Goal: Complete application form

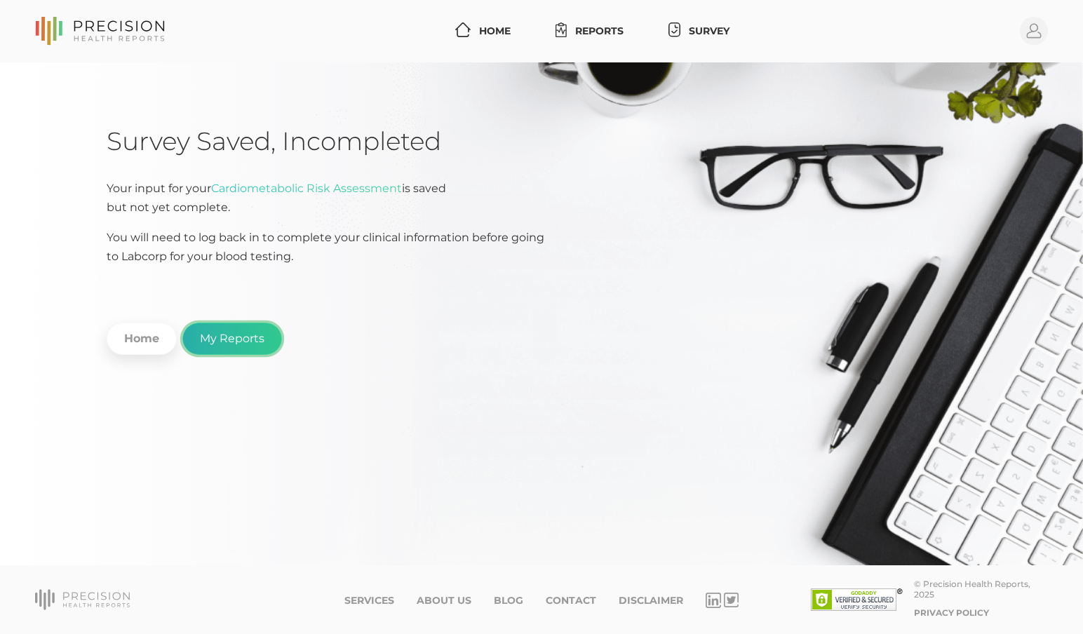
click at [229, 338] on link "My Reports" at bounding box center [232, 339] width 100 height 32
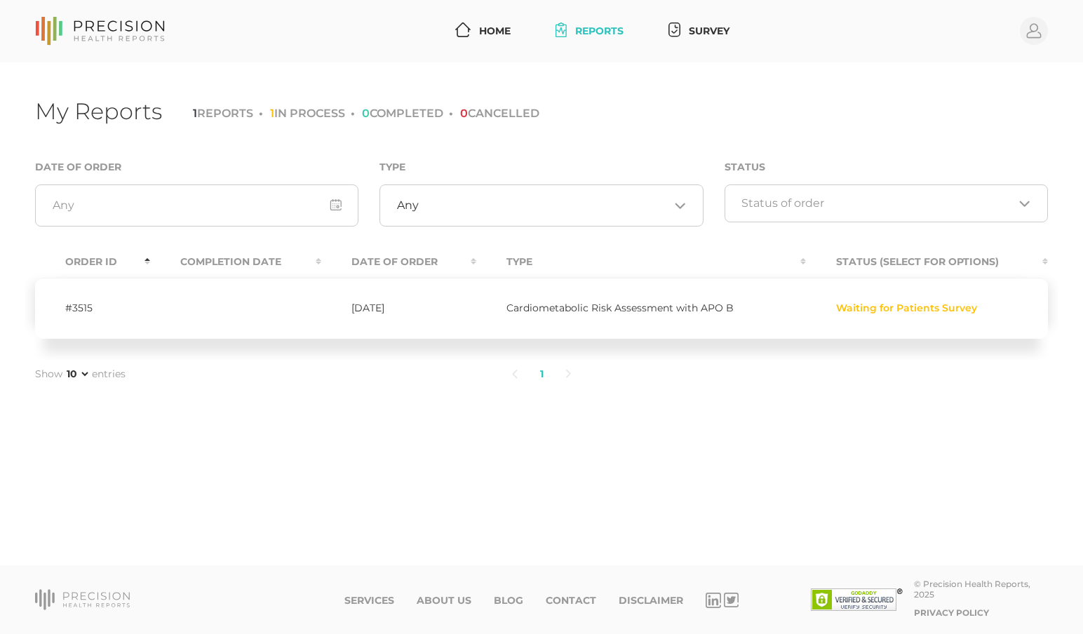
click at [892, 308] on span "Waiting for Patients Survey" at bounding box center [906, 308] width 141 height 13
click at [692, 304] on span "Cardiometabolic Risk Assessment with APO B" at bounding box center [619, 308] width 227 height 13
click at [712, 25] on link "Survey" at bounding box center [699, 31] width 72 height 26
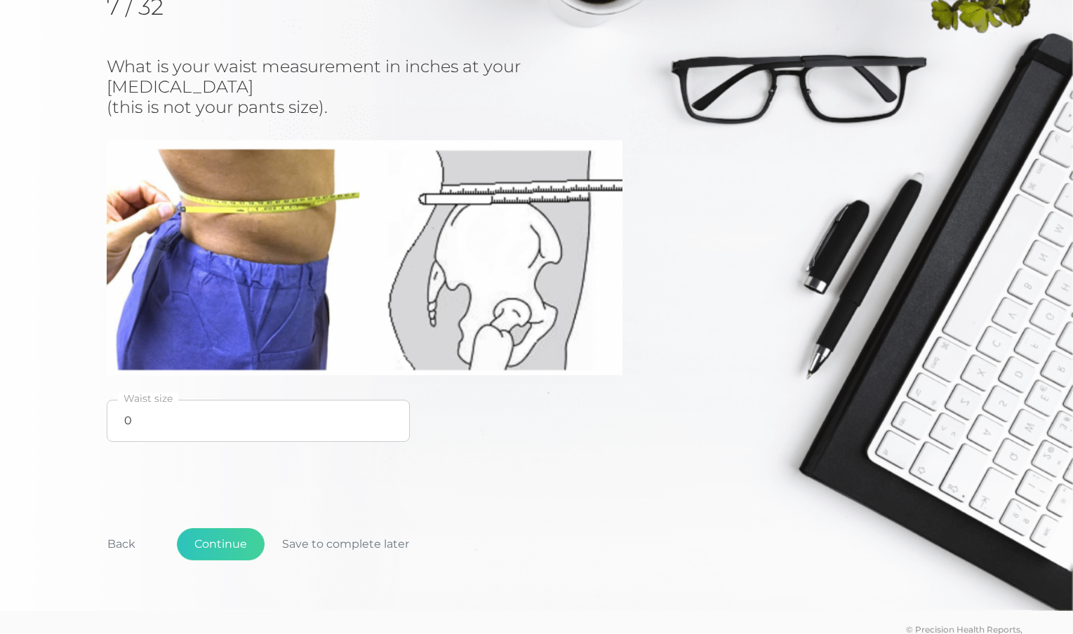
scroll to position [217, 0]
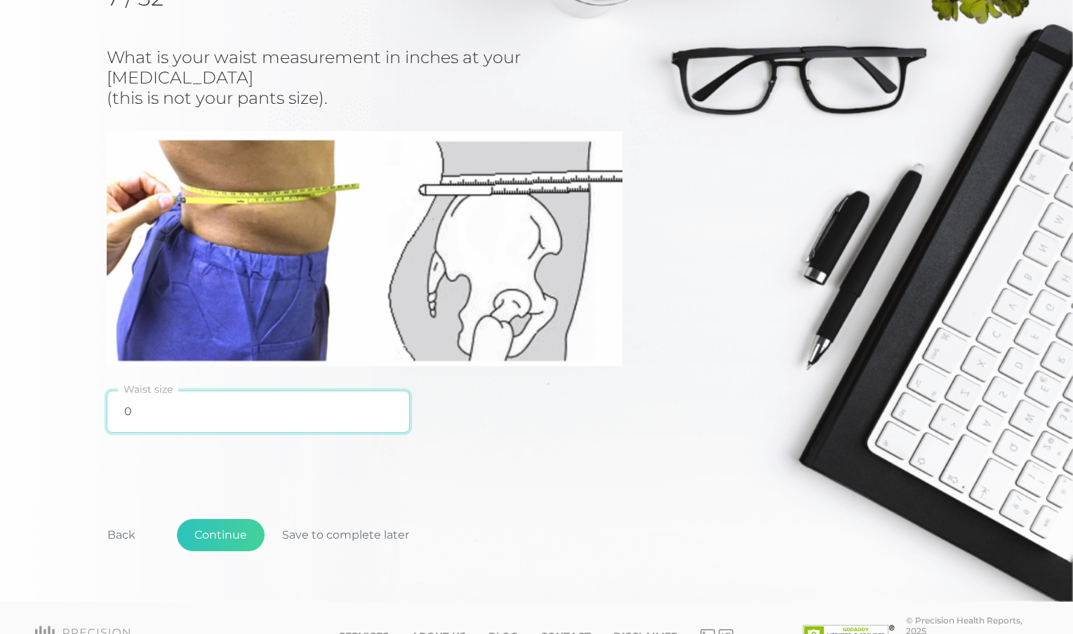
click at [140, 394] on input "0" at bounding box center [258, 412] width 303 height 42
type input "27"
click at [231, 519] on button "Continue" at bounding box center [221, 535] width 88 height 32
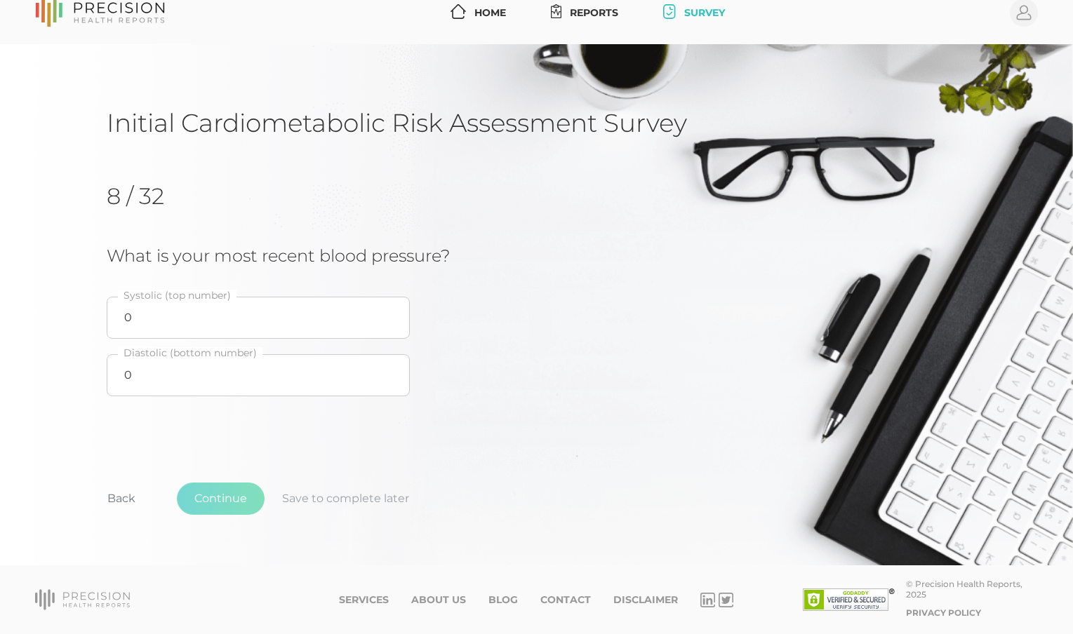
scroll to position [18, 0]
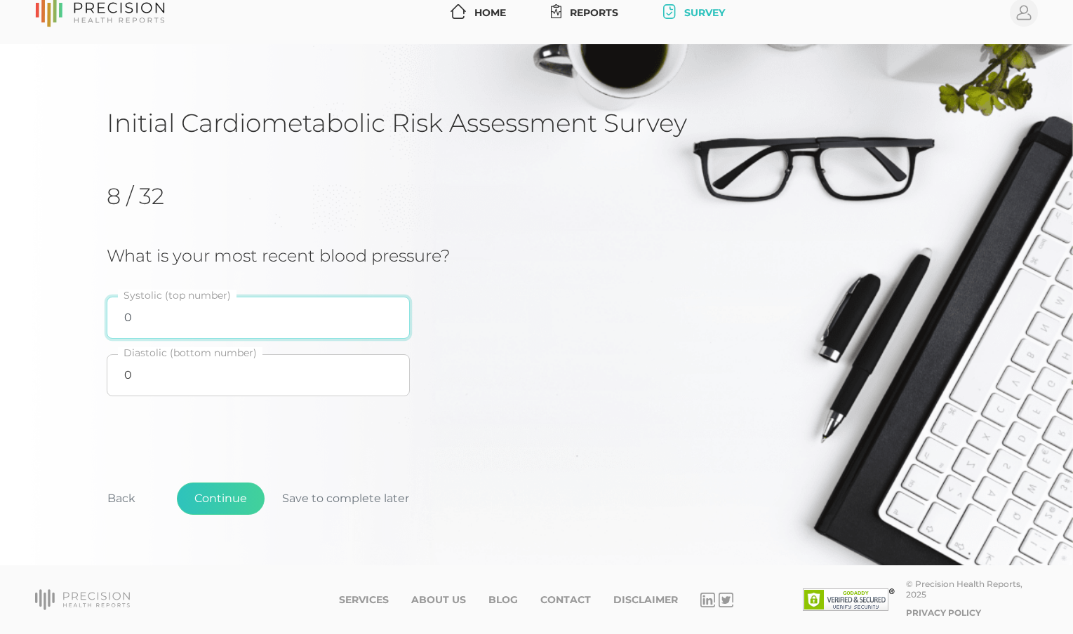
click at [152, 318] on input "0" at bounding box center [258, 318] width 303 height 42
type input "108"
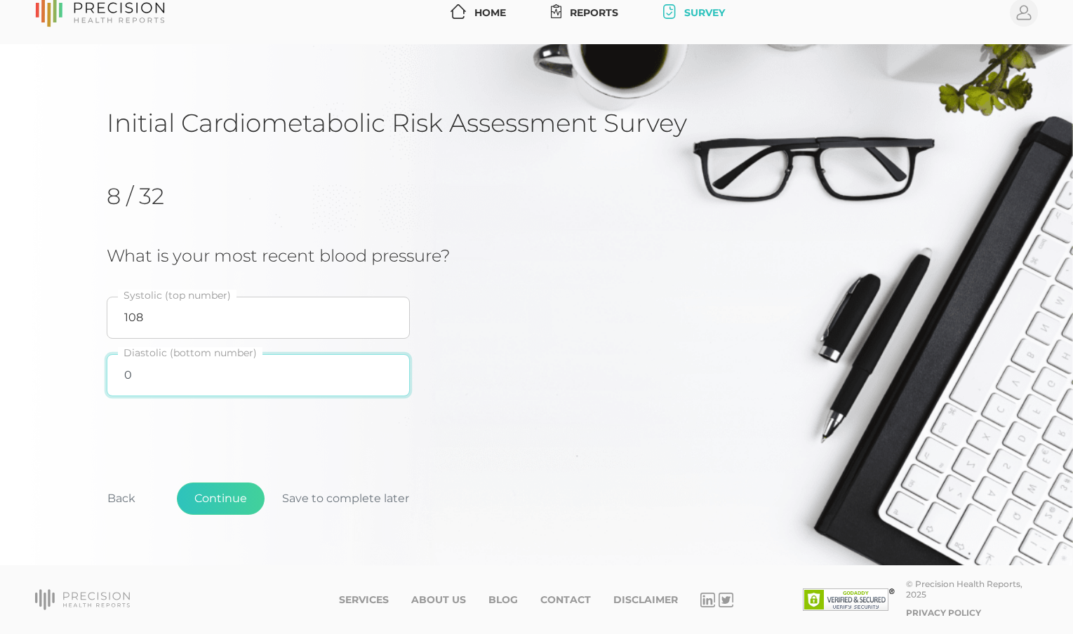
drag, startPoint x: 133, startPoint y: 375, endPoint x: 126, endPoint y: 372, distance: 7.6
click at [126, 372] on input "0" at bounding box center [258, 375] width 303 height 42
type input "76"
click at [230, 495] on button "Continue" at bounding box center [221, 499] width 88 height 32
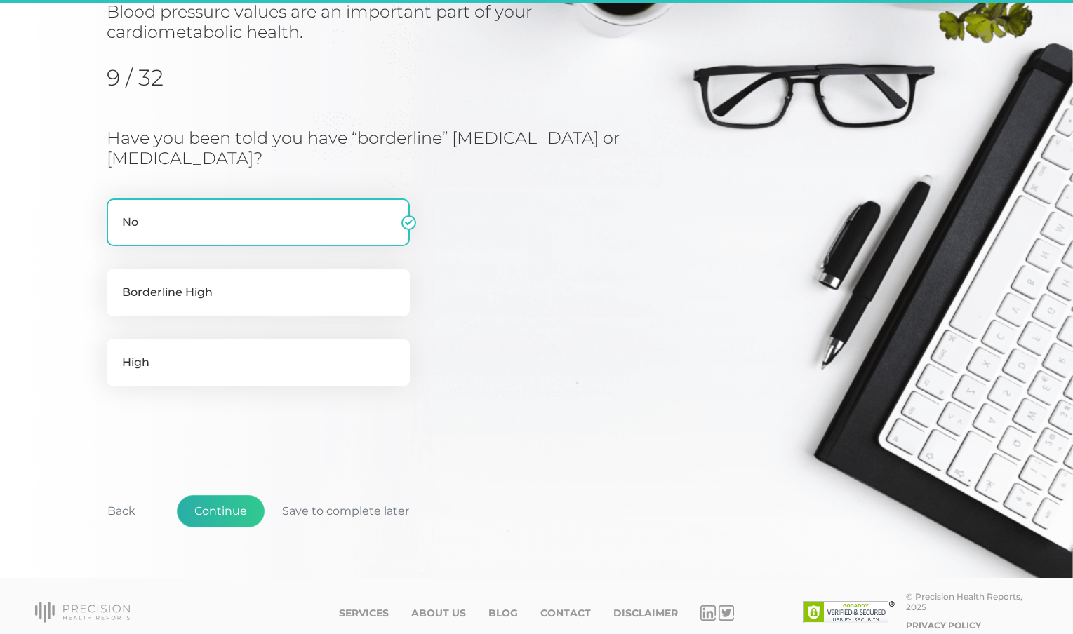
scroll to position [179, 0]
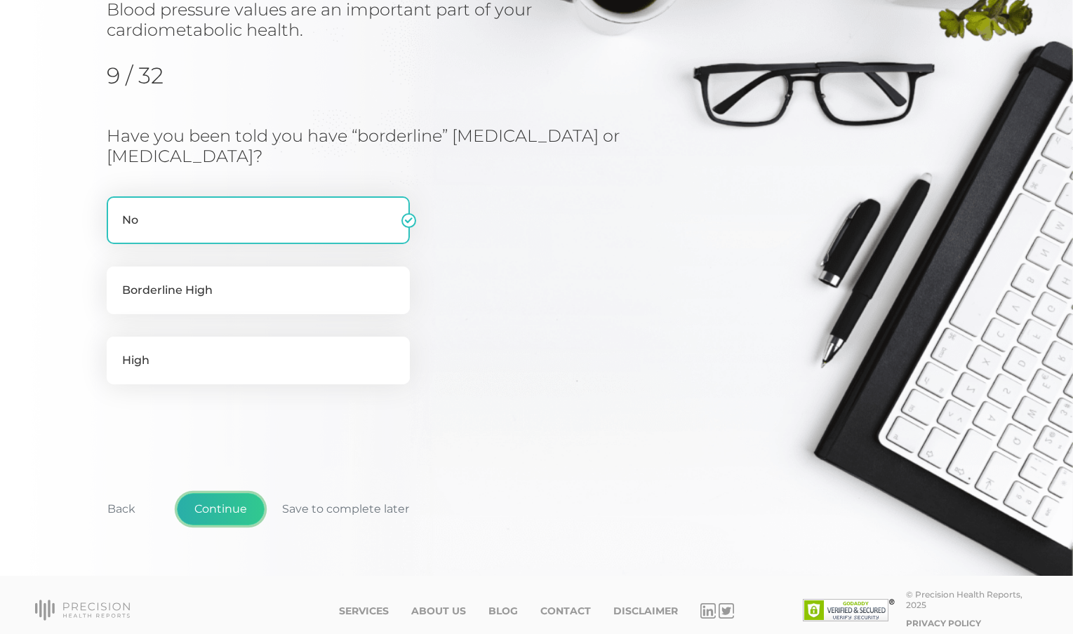
click at [215, 511] on button "Continue" at bounding box center [221, 509] width 88 height 32
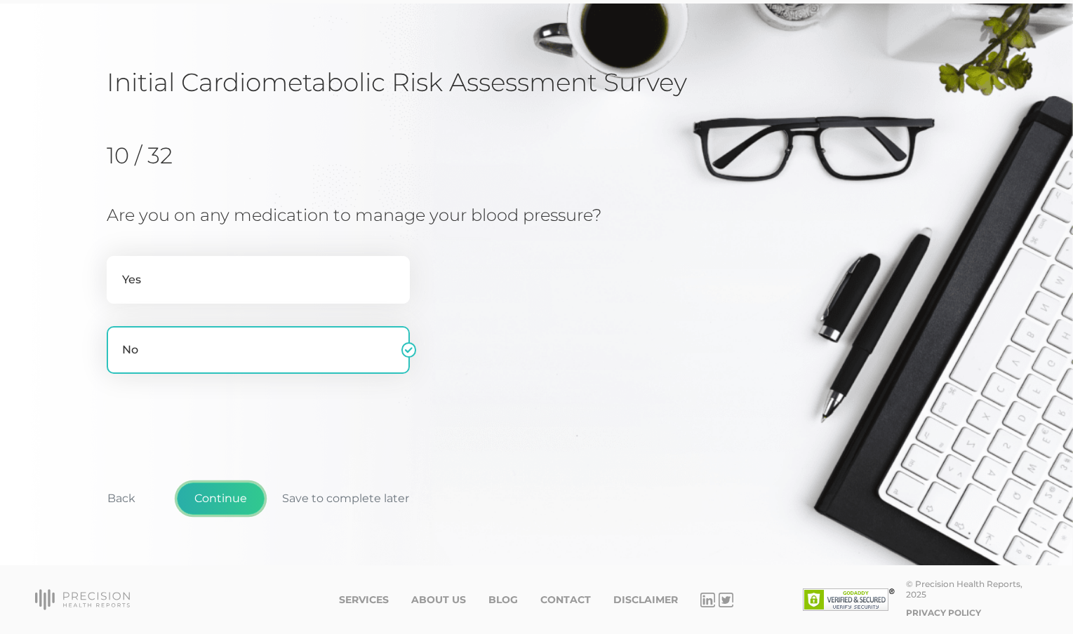
click at [226, 500] on button "Continue" at bounding box center [221, 499] width 88 height 32
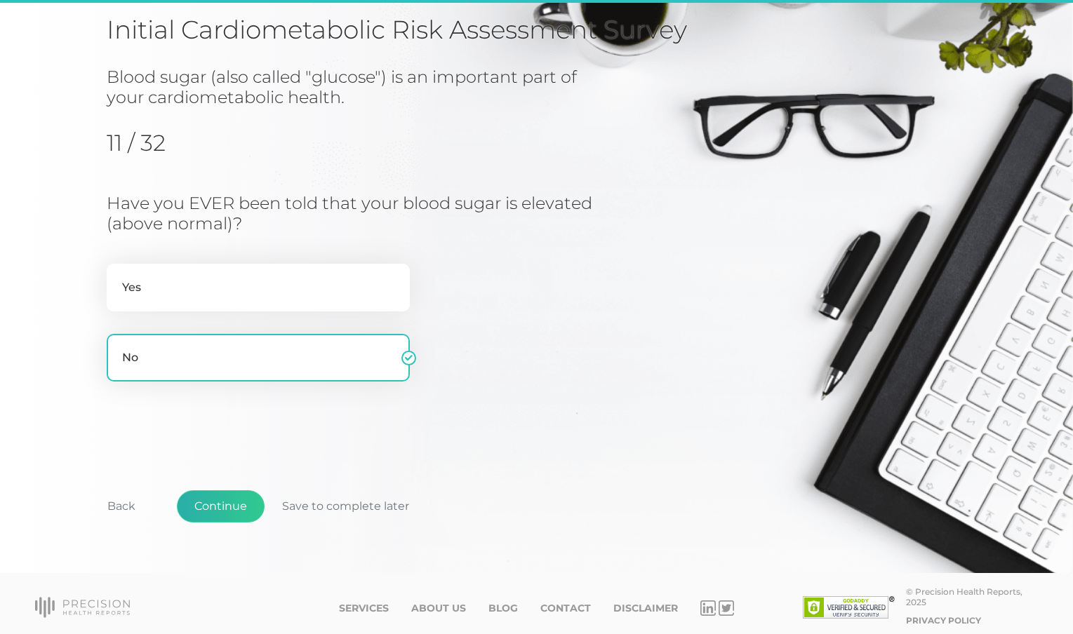
scroll to position [119, 0]
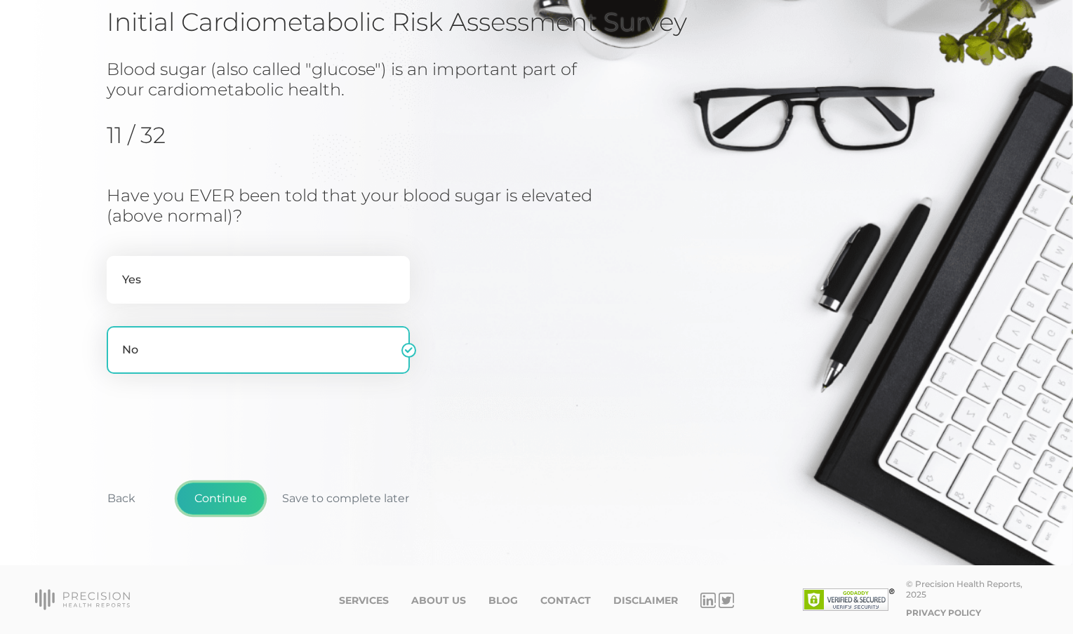
click at [231, 494] on button "Continue" at bounding box center [221, 499] width 88 height 32
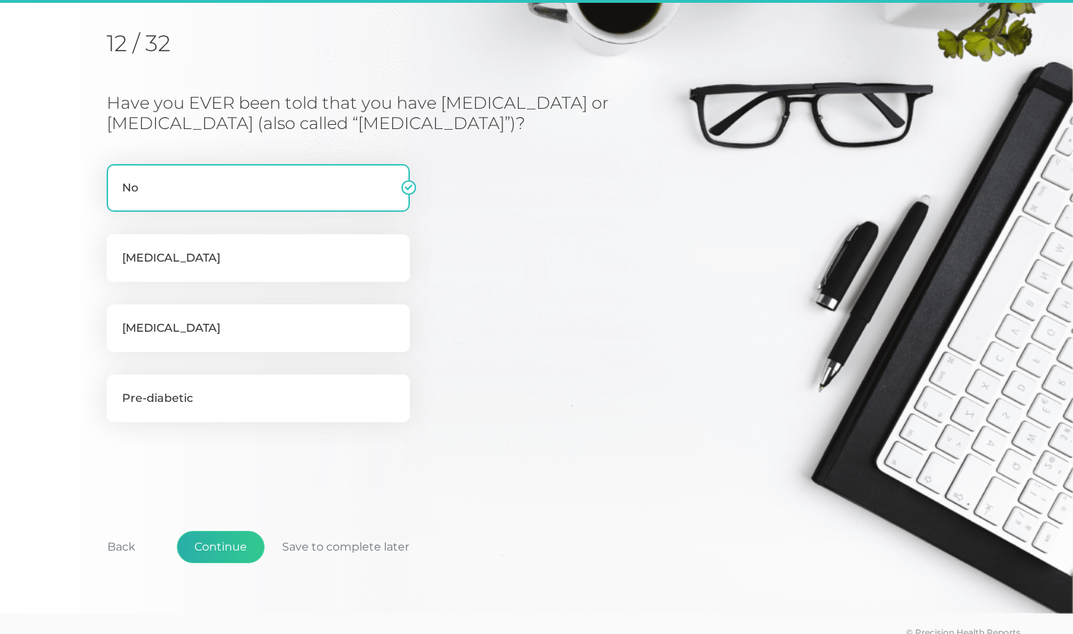
scroll to position [179, 0]
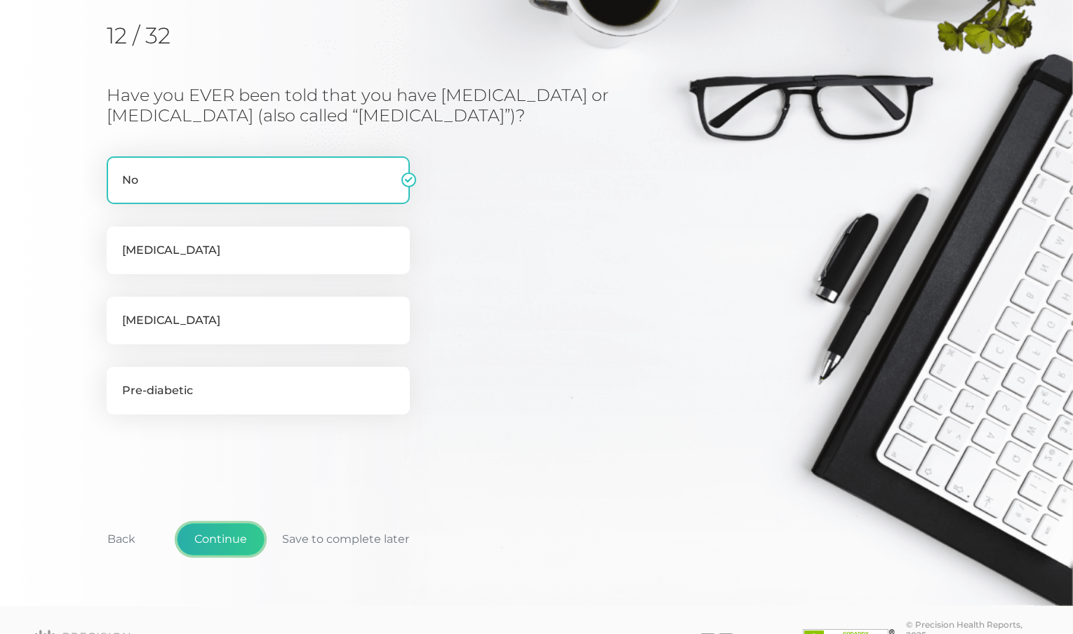
click at [227, 537] on button "Continue" at bounding box center [221, 539] width 88 height 32
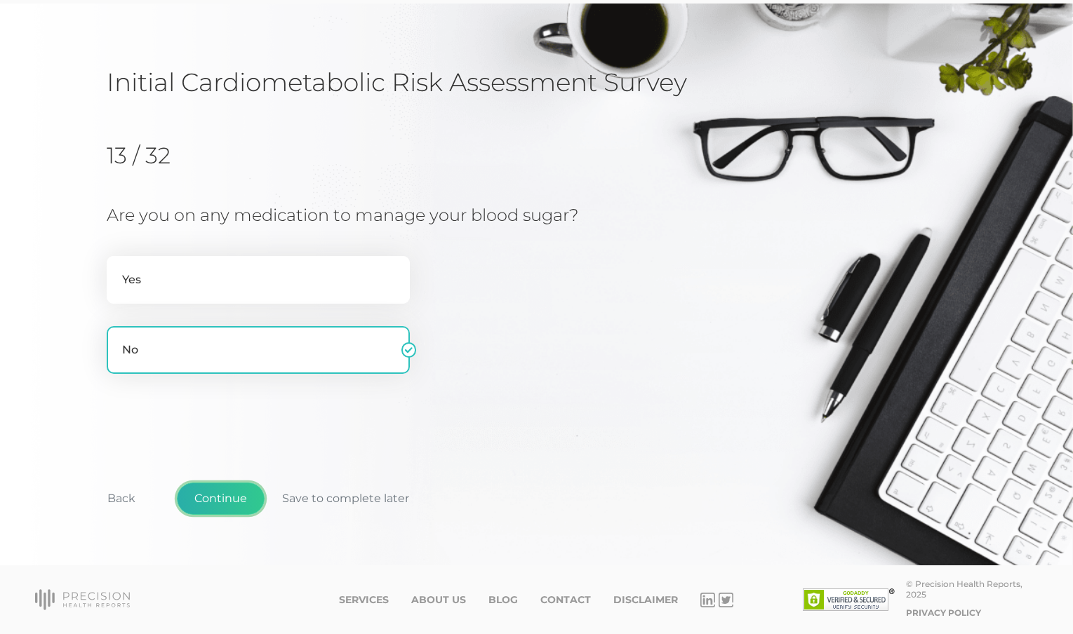
click at [222, 492] on button "Continue" at bounding box center [221, 499] width 88 height 32
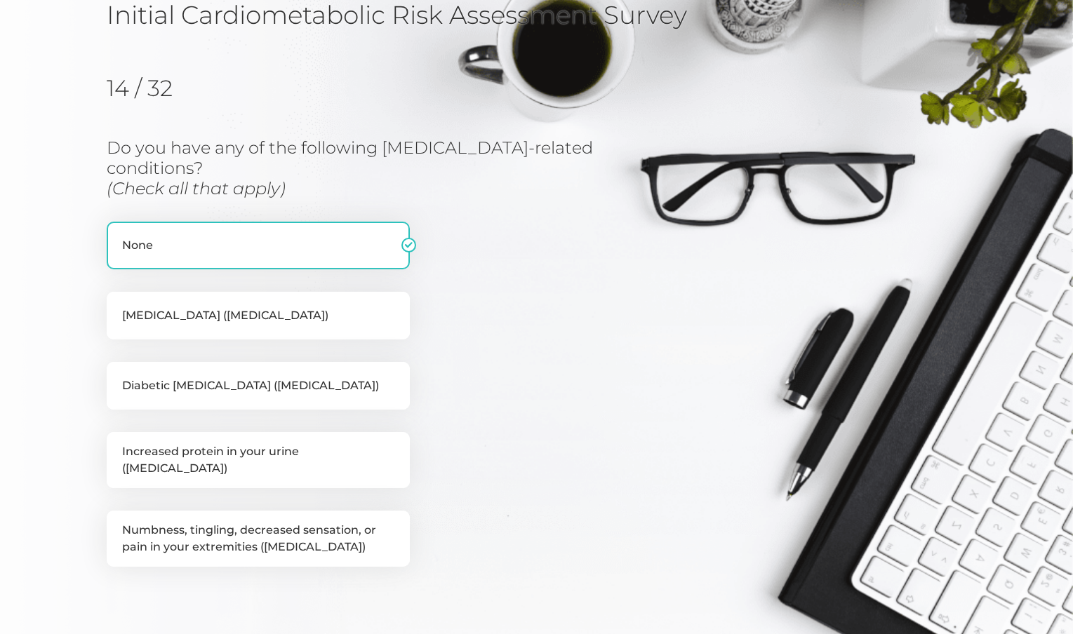
scroll to position [179, 0]
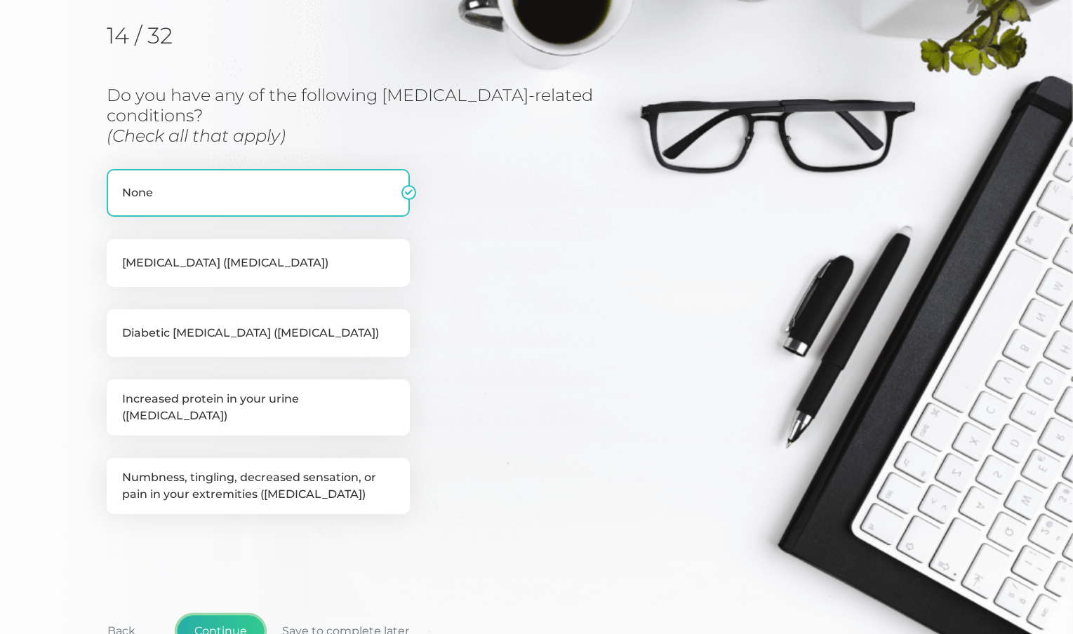
click at [228, 615] on button "Continue" at bounding box center [221, 631] width 88 height 32
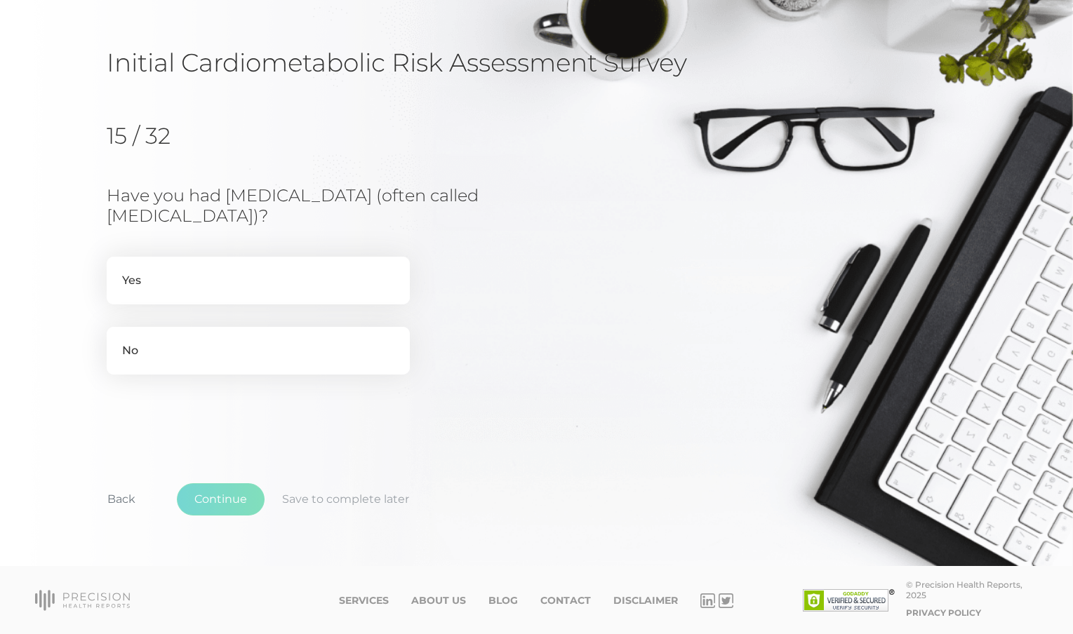
scroll to position [79, 0]
click at [219, 363] on label "No" at bounding box center [258, 351] width 303 height 48
click at [118, 341] on input "No" at bounding box center [112, 334] width 11 height 14
radio input "true"
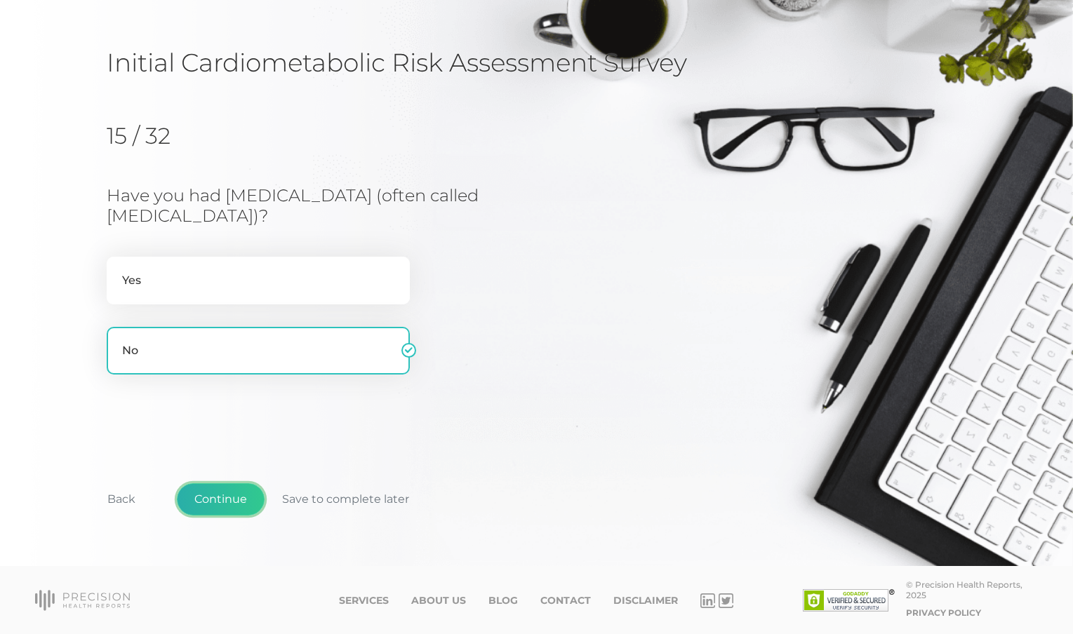
click at [225, 497] on button "Continue" at bounding box center [221, 499] width 88 height 32
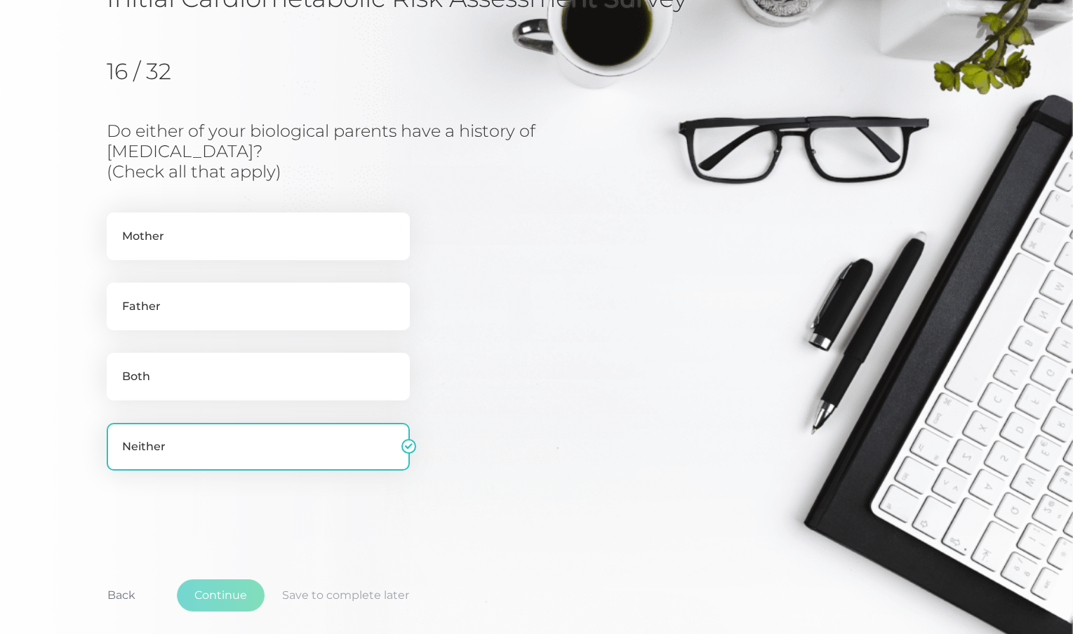
scroll to position [179, 0]
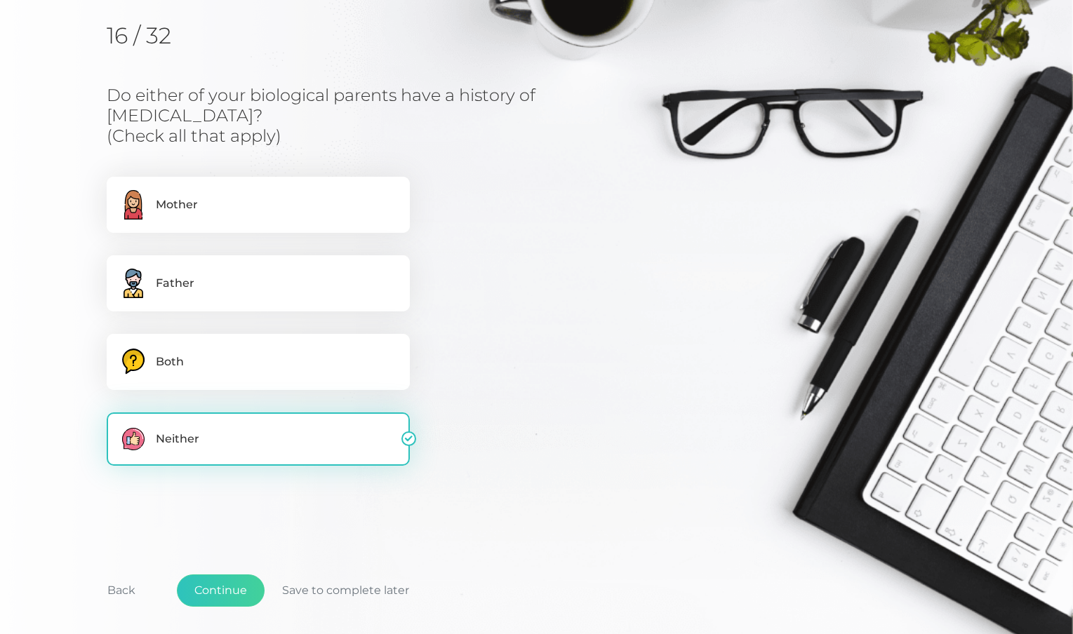
click at [224, 434] on label "Neither" at bounding box center [258, 438] width 303 height 53
click at [118, 426] on input "Neither" at bounding box center [112, 419] width 11 height 14
click at [269, 459] on label "Neither" at bounding box center [258, 438] width 303 height 53
click at [118, 426] on input "Neither" at bounding box center [112, 419] width 11 height 14
checkbox input "true"
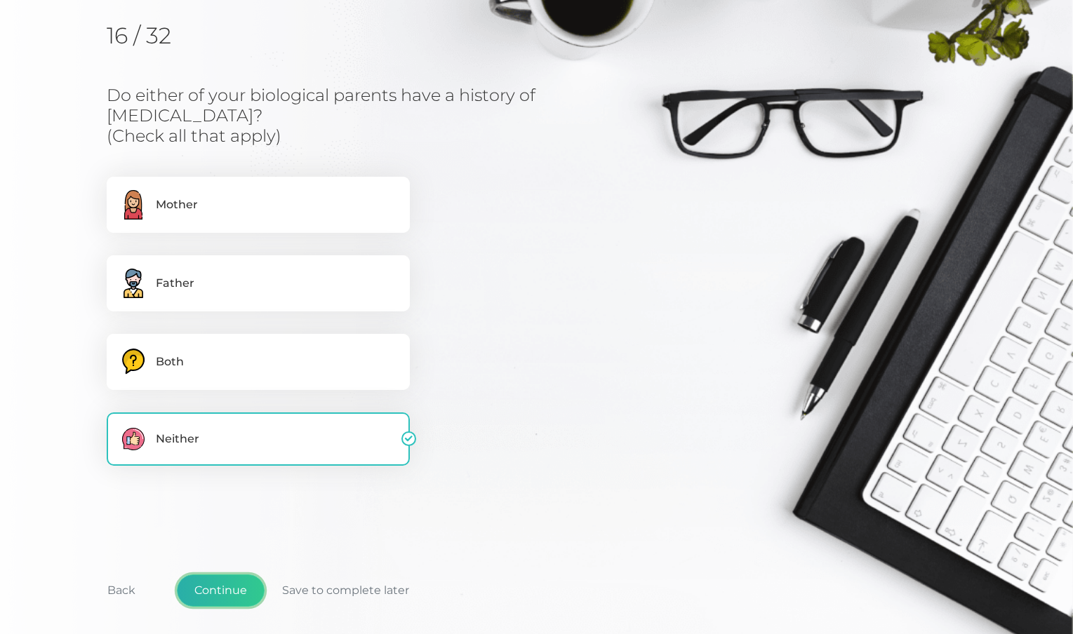
click at [229, 590] on button "Continue" at bounding box center [221, 590] width 88 height 32
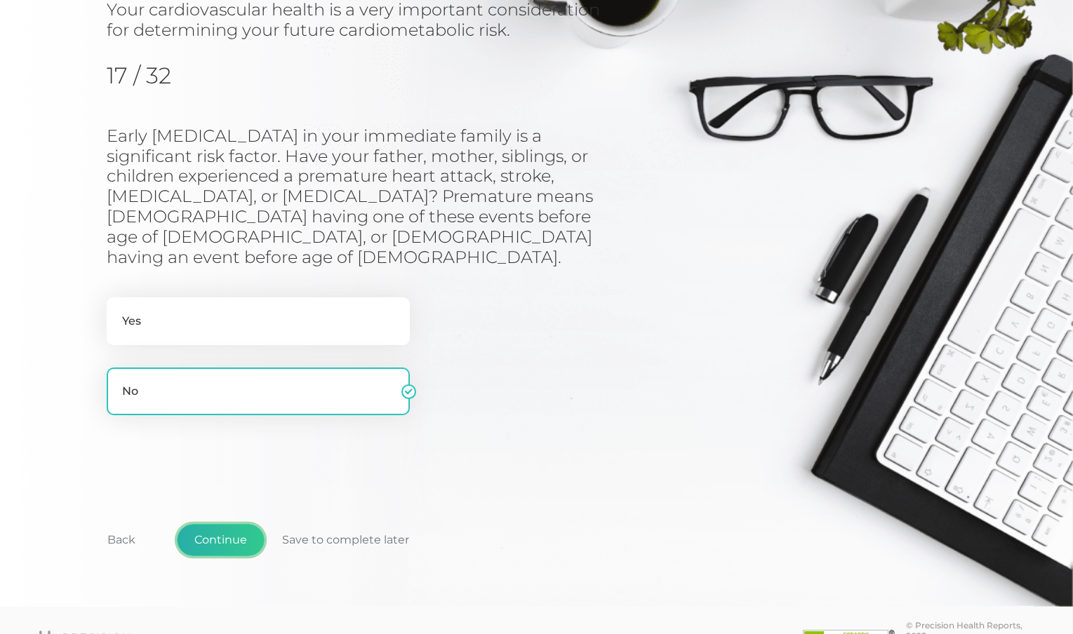
click at [231, 524] on button "Continue" at bounding box center [221, 540] width 88 height 32
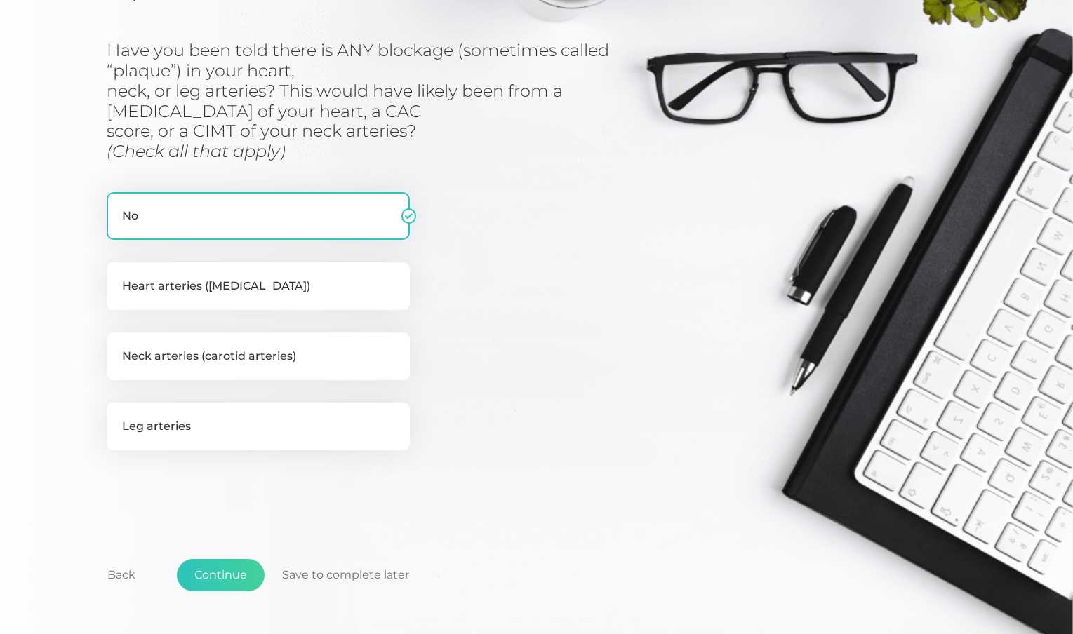
scroll to position [233, 0]
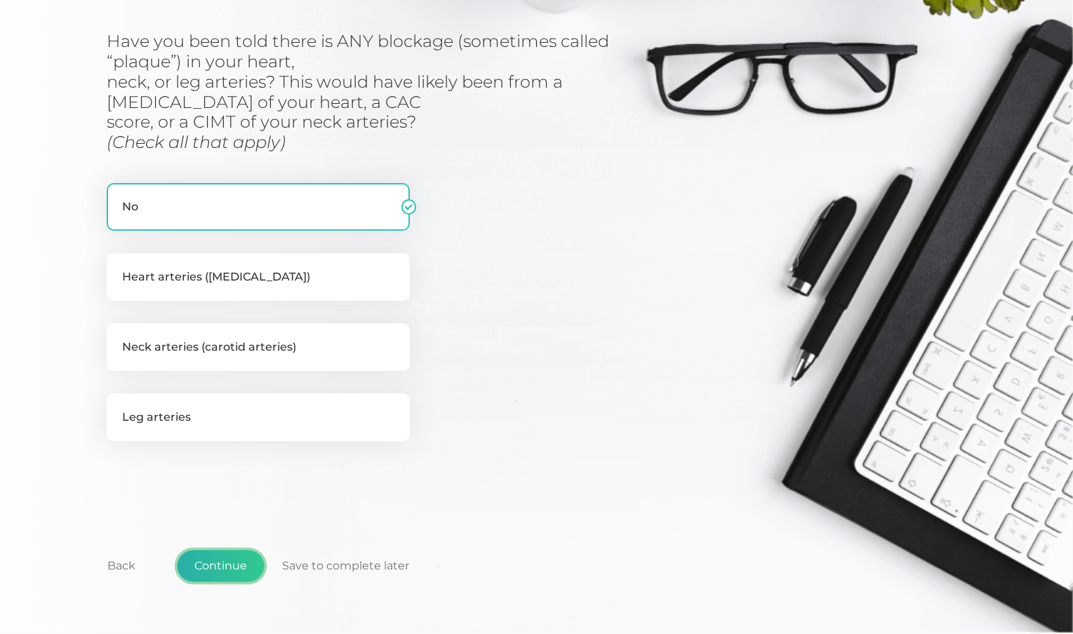
click at [241, 565] on button "Continue" at bounding box center [221, 566] width 88 height 32
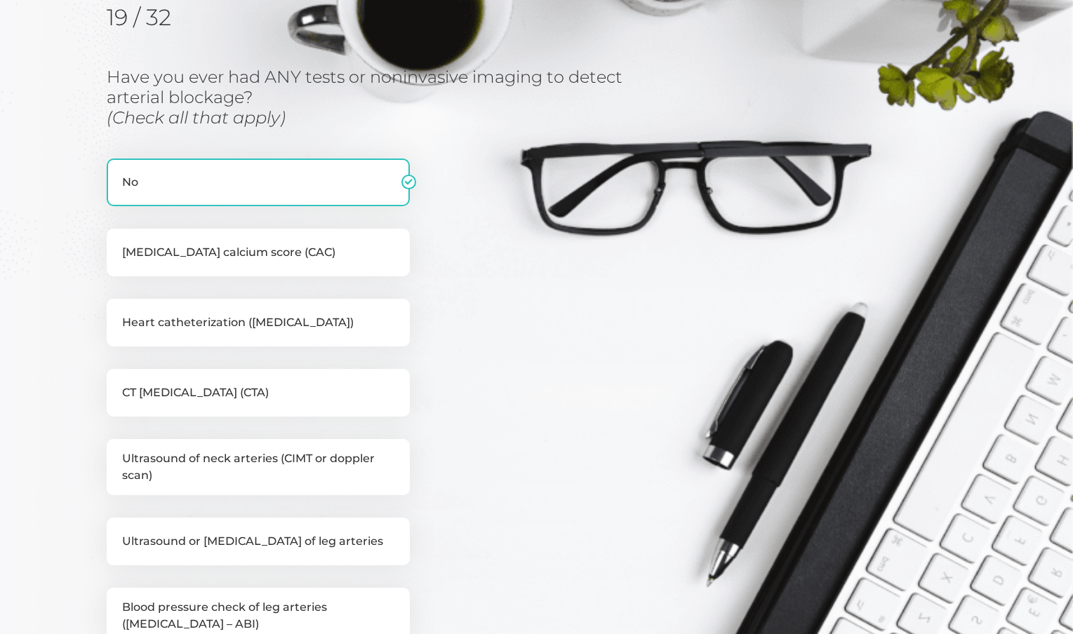
scroll to position [206, 0]
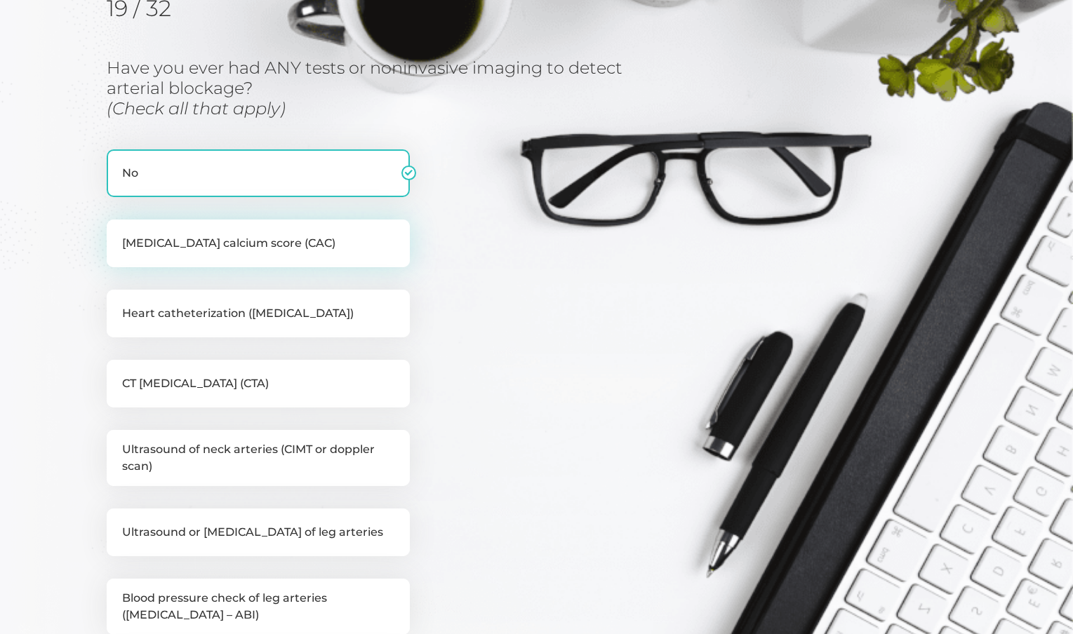
click at [261, 243] on label "[MEDICAL_DATA] calcium score (CAC)" at bounding box center [258, 244] width 303 height 48
click at [118, 234] on input "[MEDICAL_DATA] calcium score (CAC)" at bounding box center [112, 227] width 11 height 14
checkbox input "true"
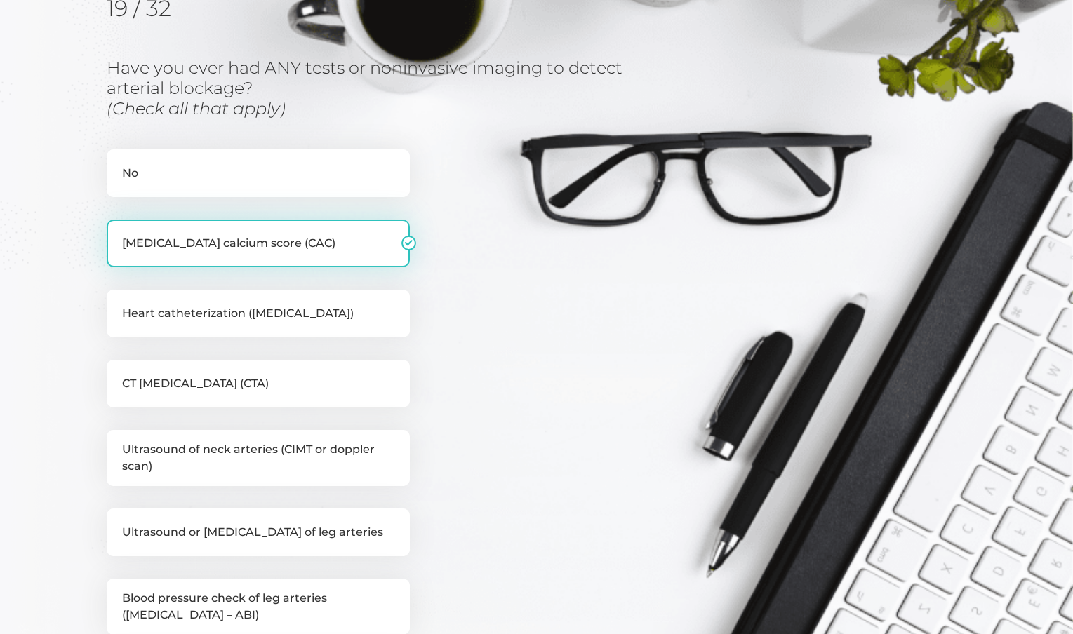
checkbox input "false"
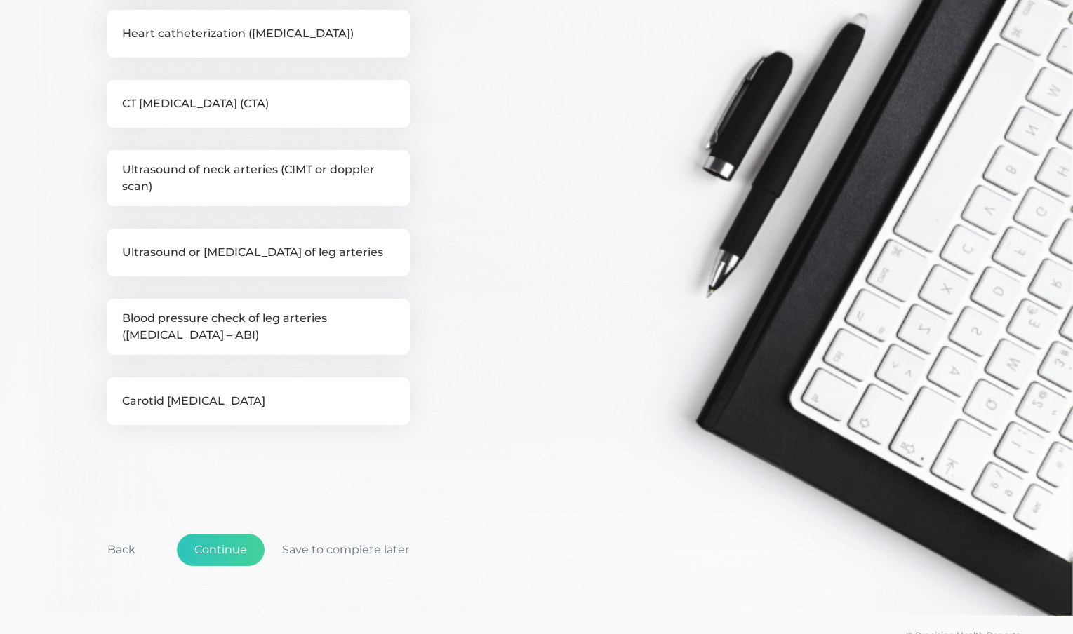
scroll to position [537, 0]
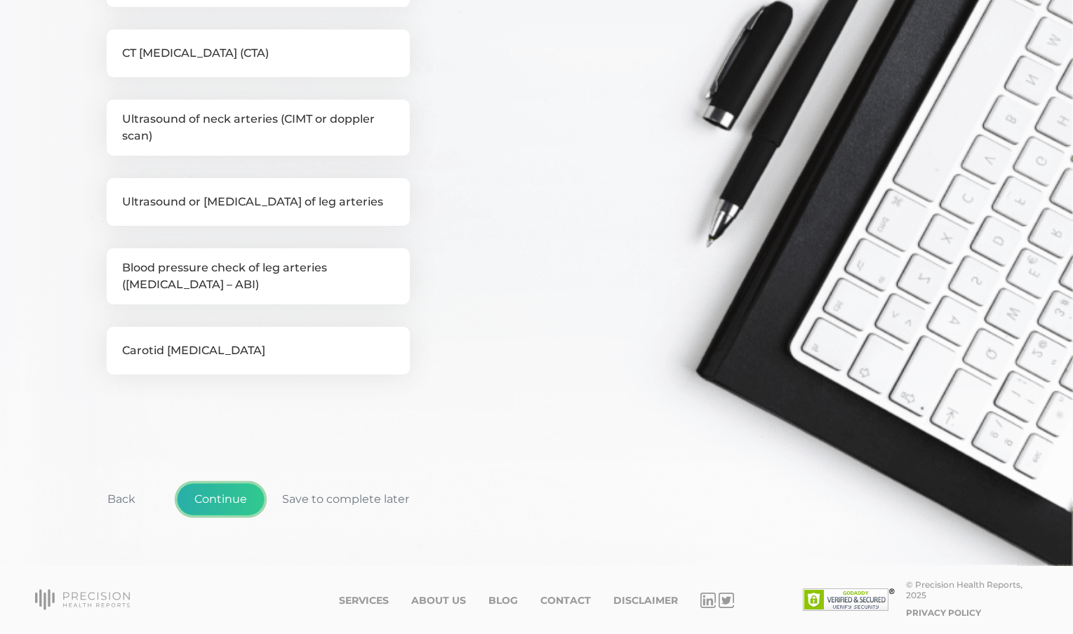
click at [229, 497] on button "Continue" at bounding box center [221, 499] width 88 height 32
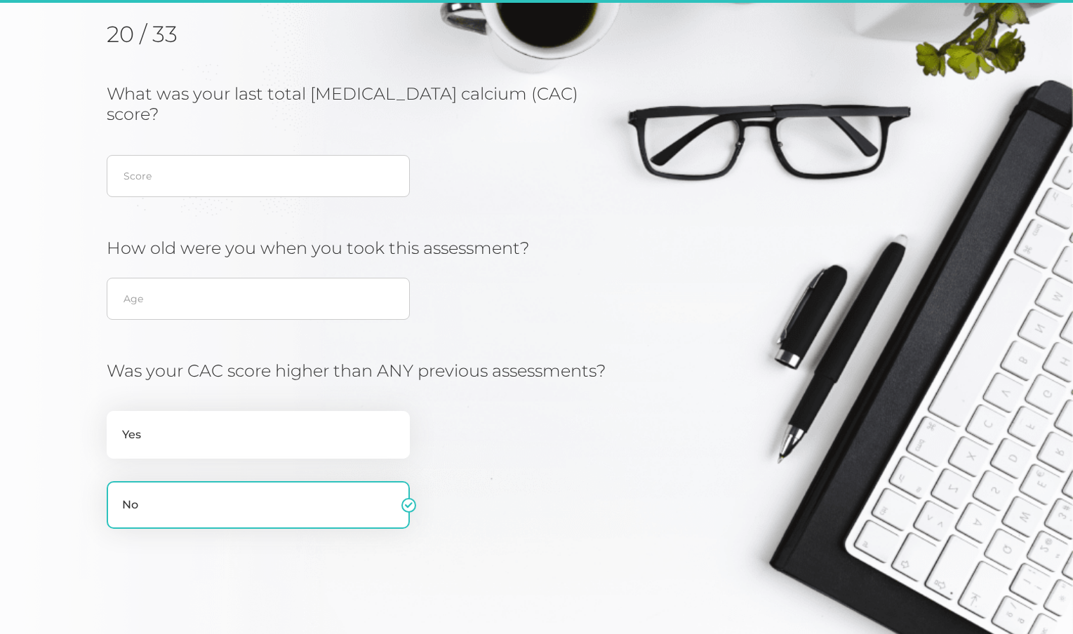
scroll to position [179, 0]
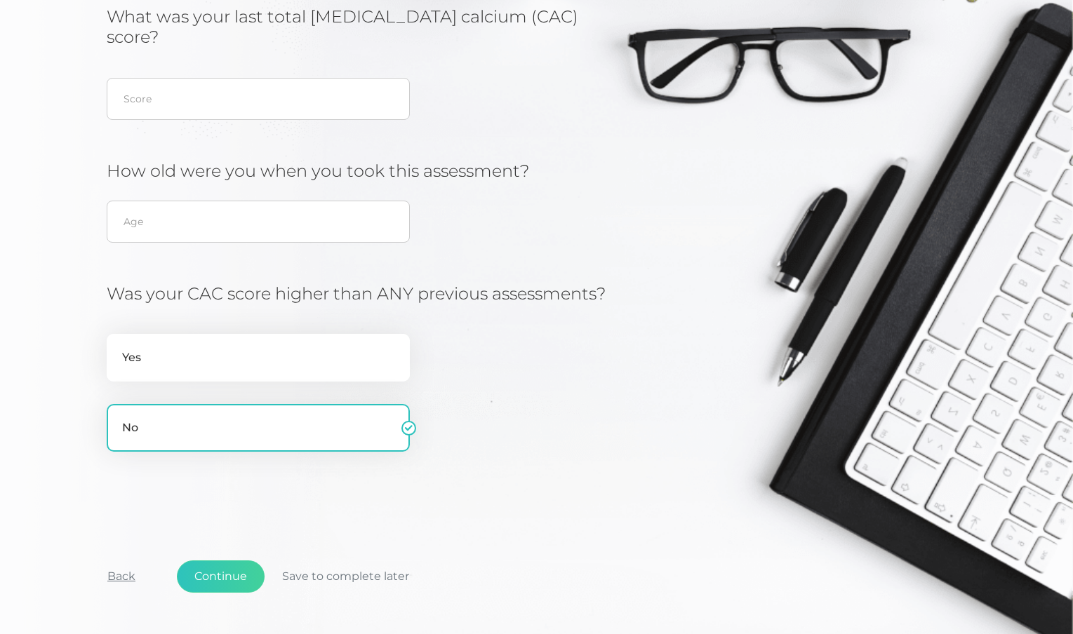
click at [120, 560] on button "Back" at bounding box center [121, 576] width 63 height 32
